Goal: Task Accomplishment & Management: Manage account settings

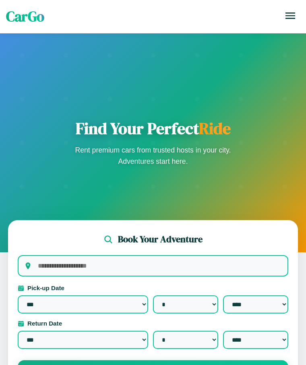
select select "*"
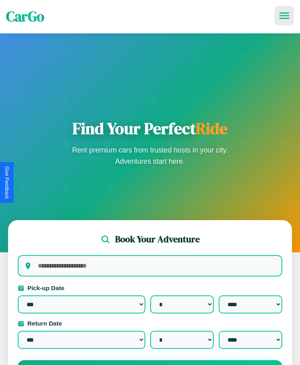
click at [284, 16] on icon at bounding box center [285, 15] width 10 height 6
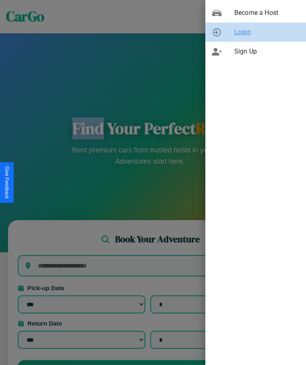
click at [256, 32] on span "Login" at bounding box center [266, 32] width 65 height 10
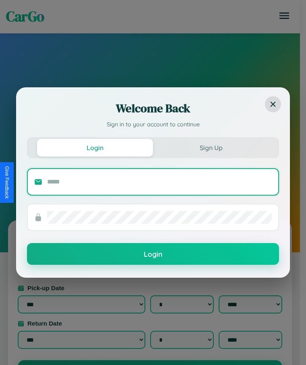
click at [160, 182] on input "text" at bounding box center [159, 182] width 225 height 13
type input "**********"
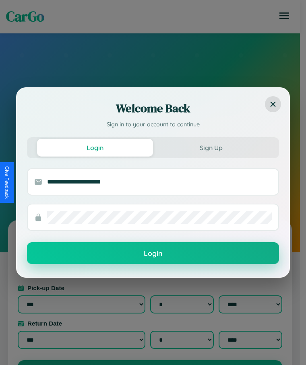
click at [153, 253] on button "Login" at bounding box center [153, 254] width 252 height 22
